Goal: Task Accomplishment & Management: Manage account settings

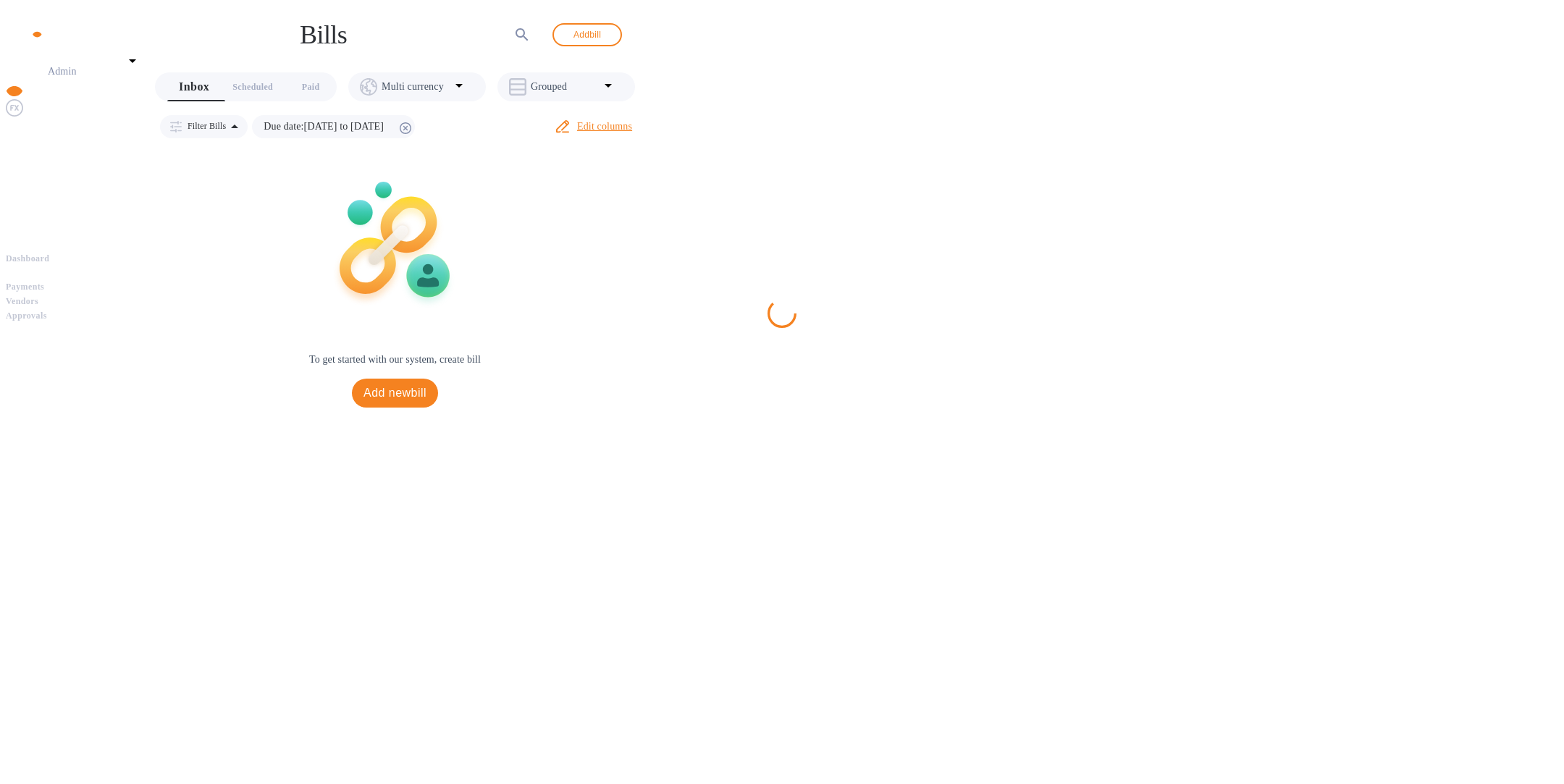
click at [18, 154] on img at bounding box center [14, 146] width 18 height 18
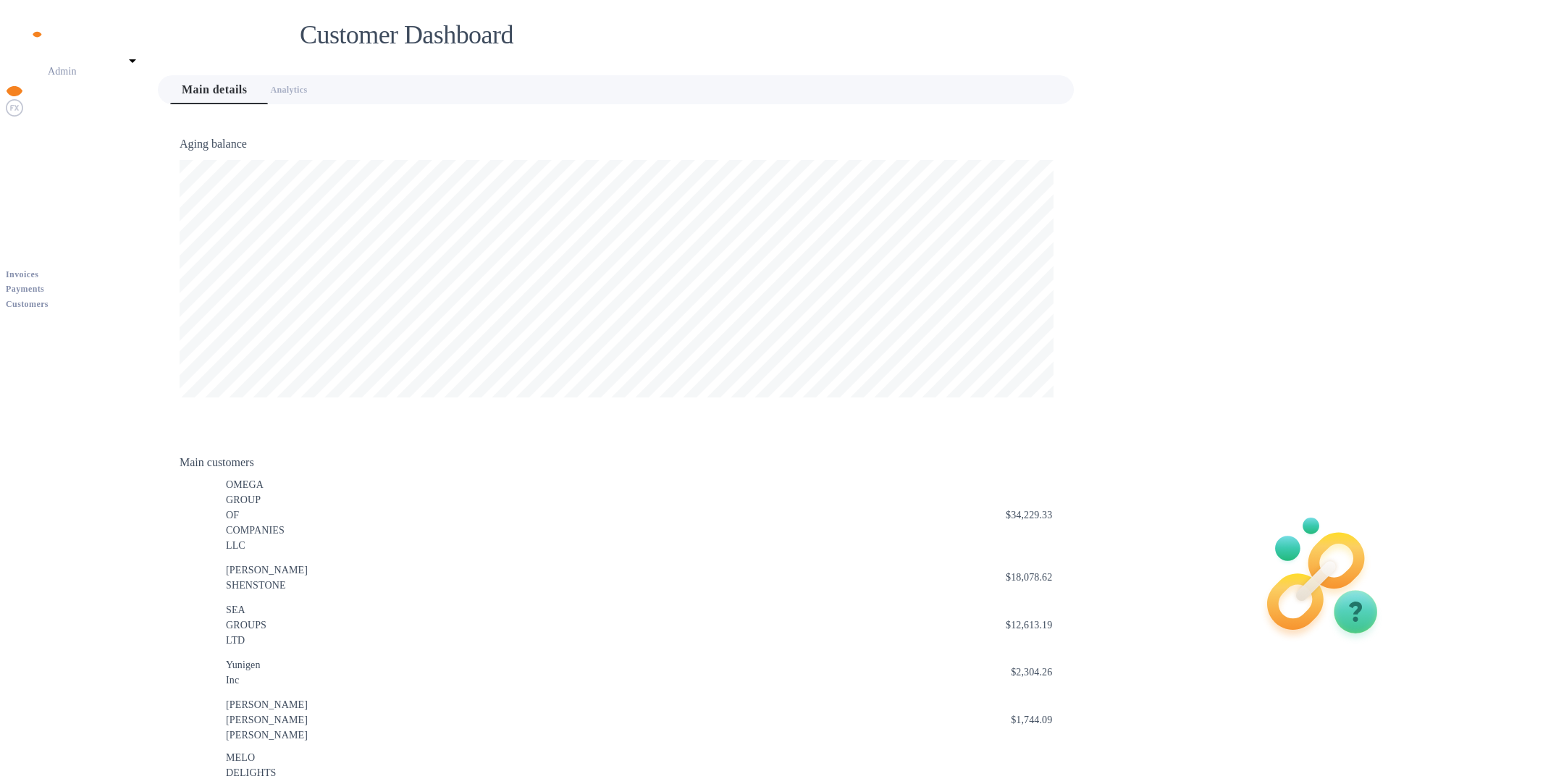
scroll to position [723570, 723246]
click at [44, 284] on b "Payments" at bounding box center [25, 288] width 39 height 10
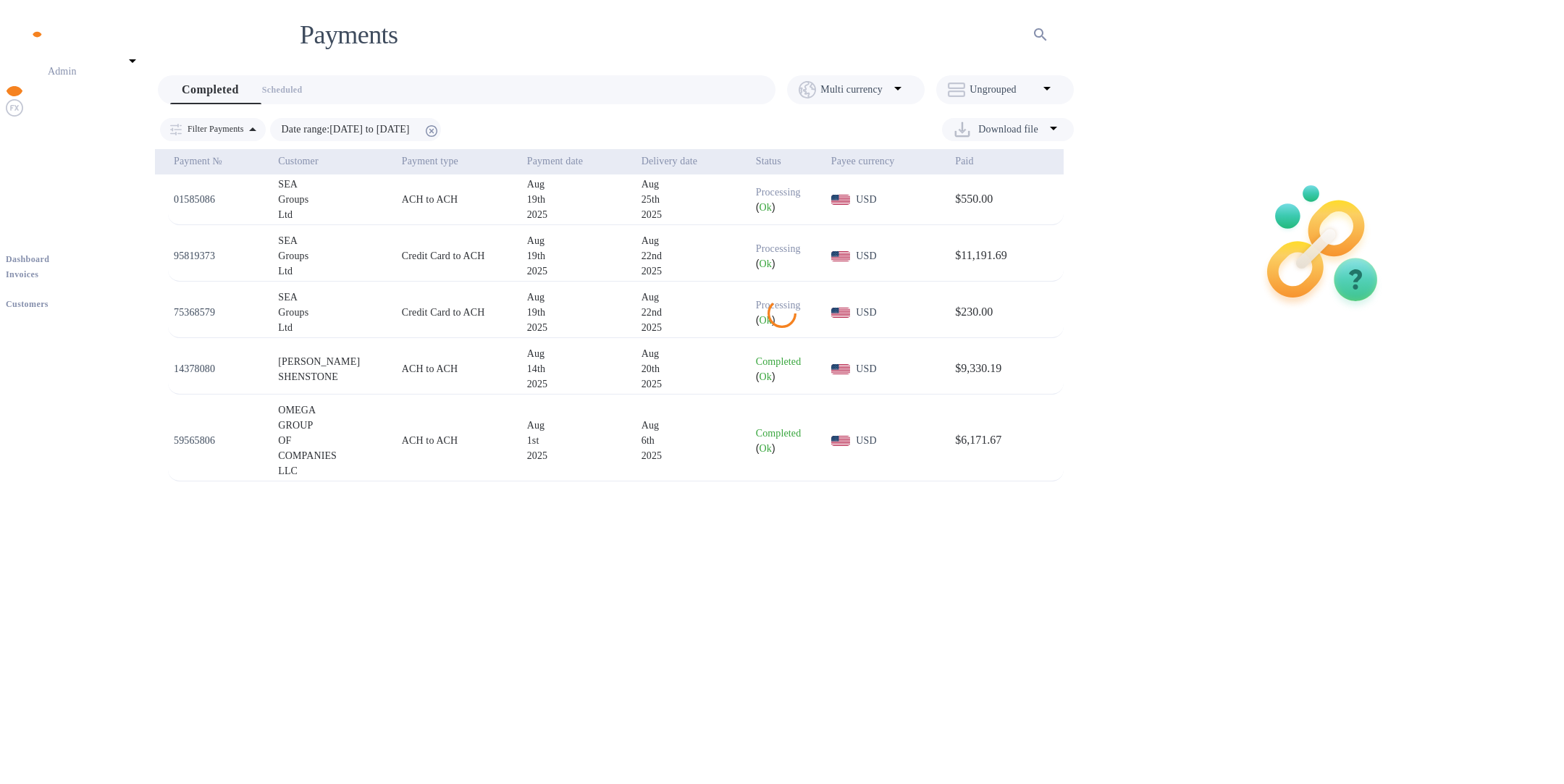
click at [39, 269] on b "Invoices" at bounding box center [21, 274] width 32 height 10
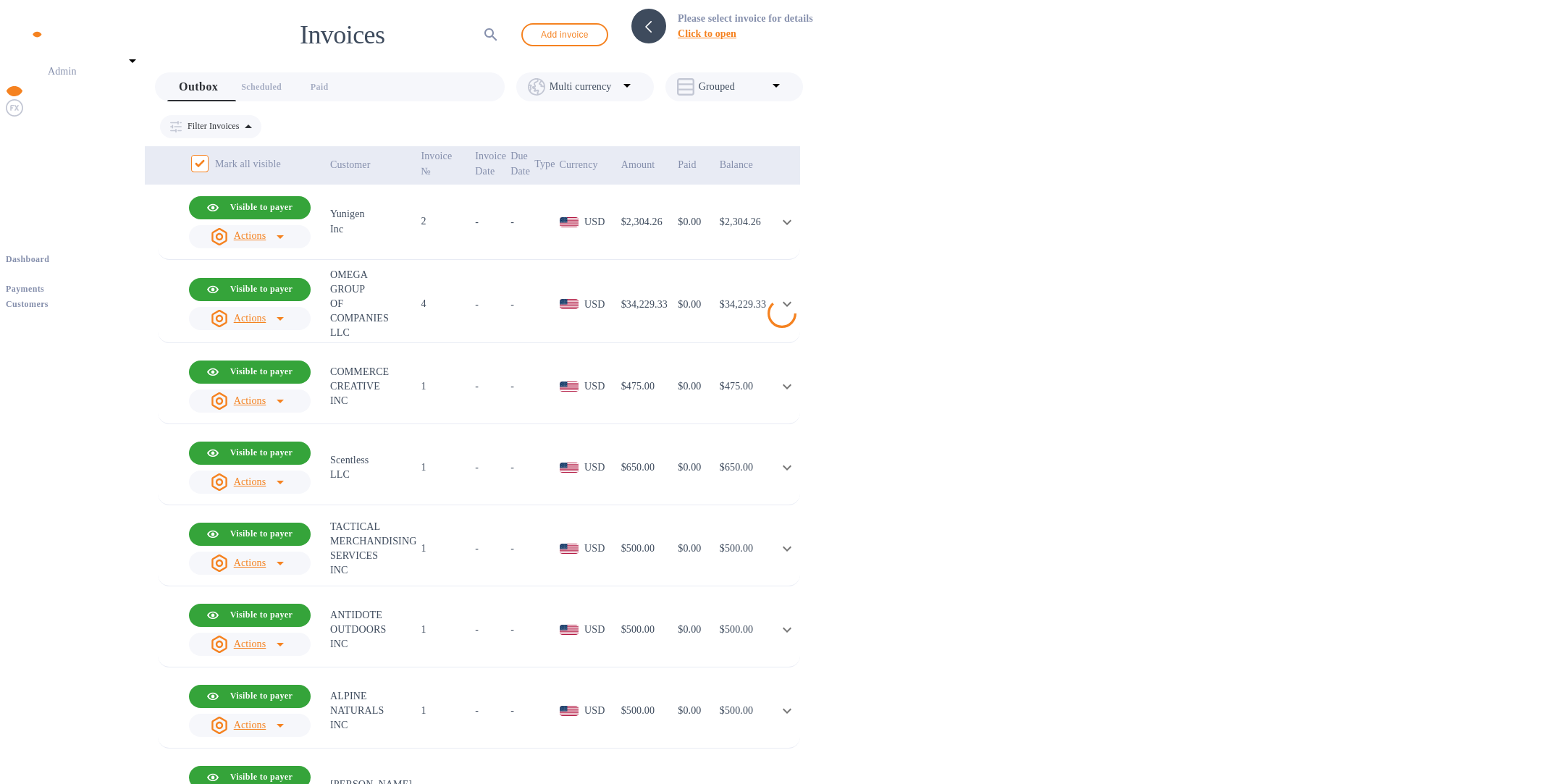
scroll to position [318, 0]
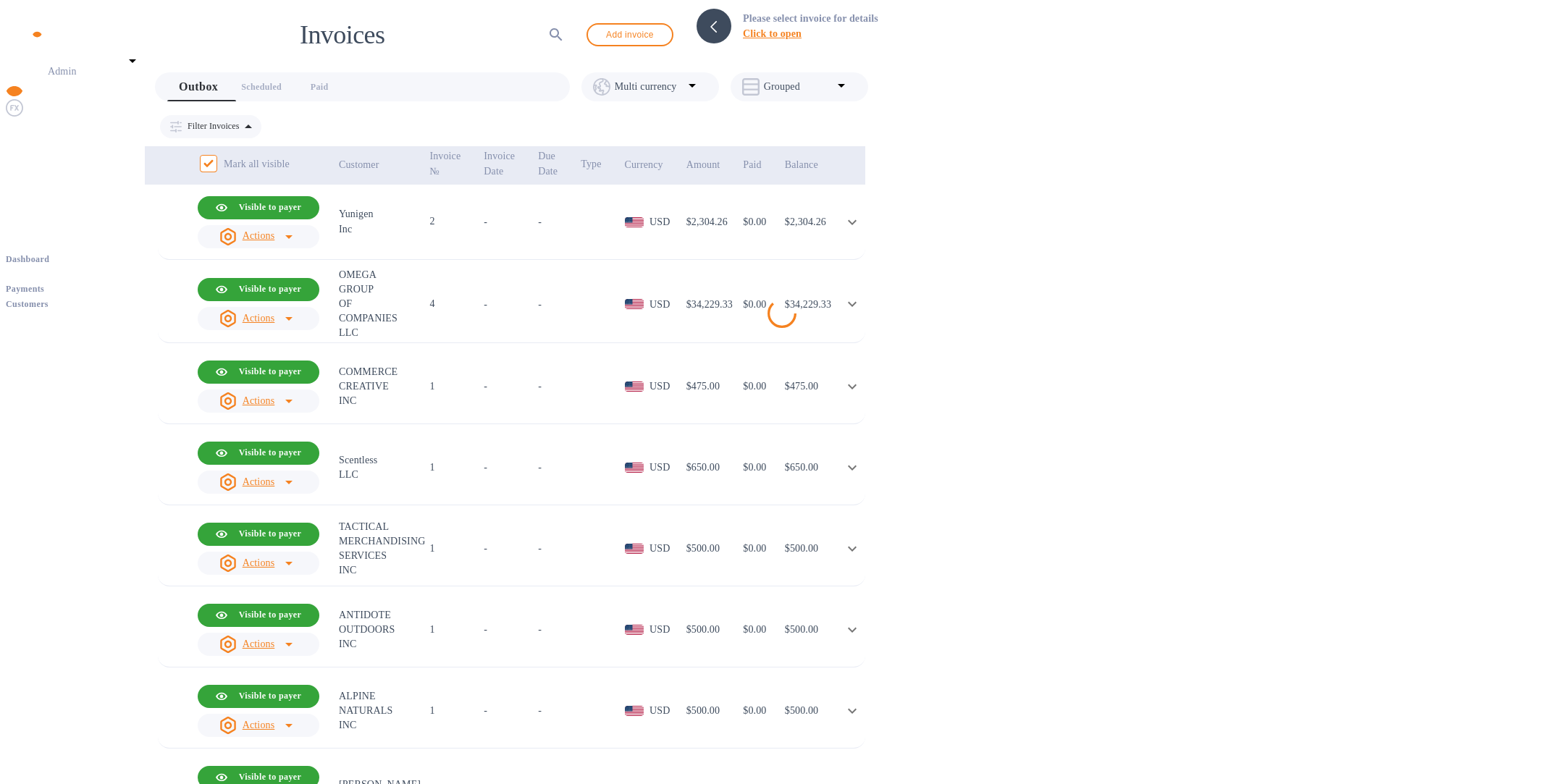
scroll to position [444, 0]
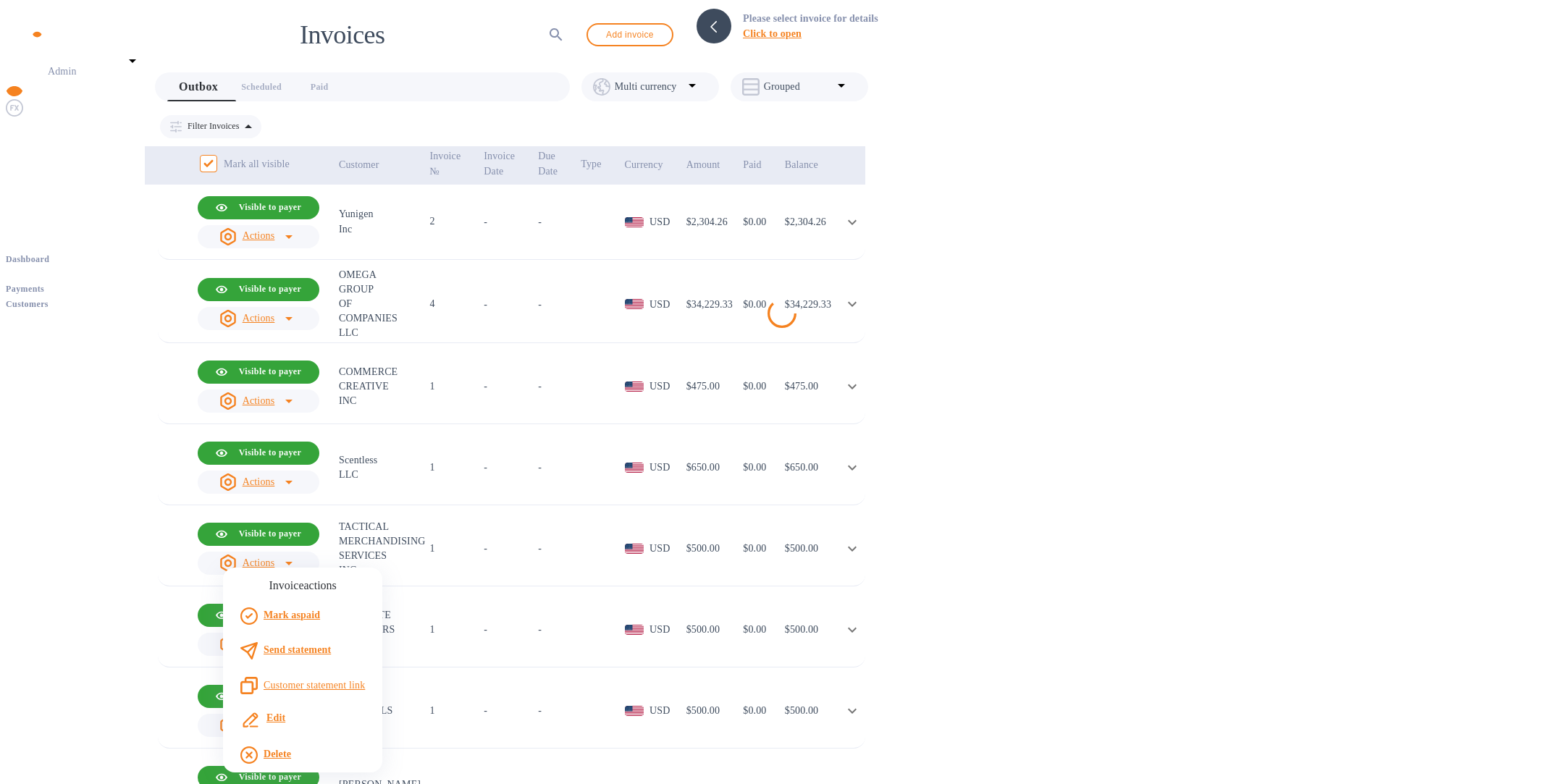
click at [300, 685] on u "Customer statement link" at bounding box center [314, 685] width 101 height 11
